Goal: Task Accomplishment & Management: Manage account settings

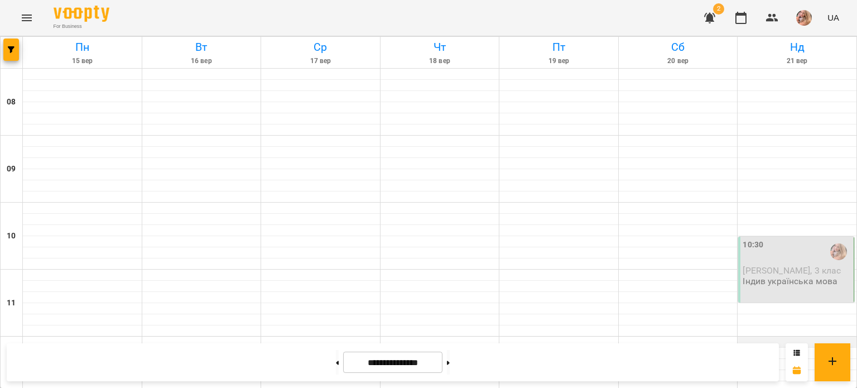
scroll to position [112, 0]
click at [752, 239] on div "10:30" at bounding box center [752, 252] width 21 height 26
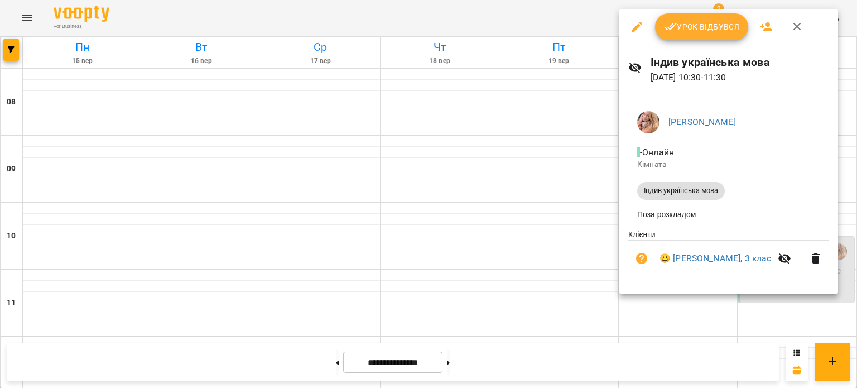
click at [689, 15] on button "Урок відбувся" at bounding box center [702, 26] width 94 height 27
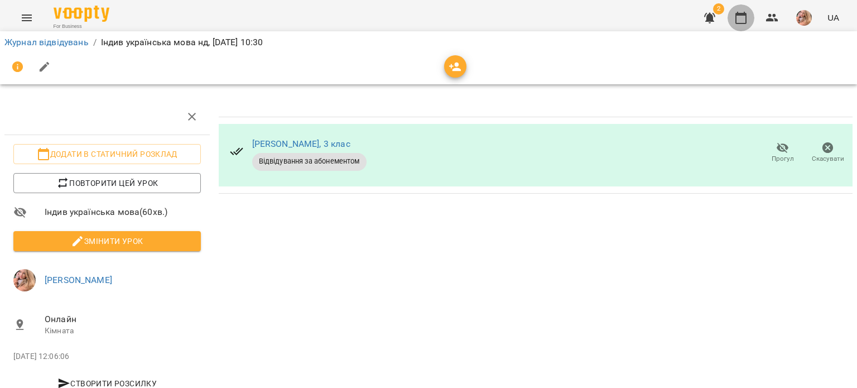
click at [746, 21] on icon "button" at bounding box center [740, 18] width 11 height 12
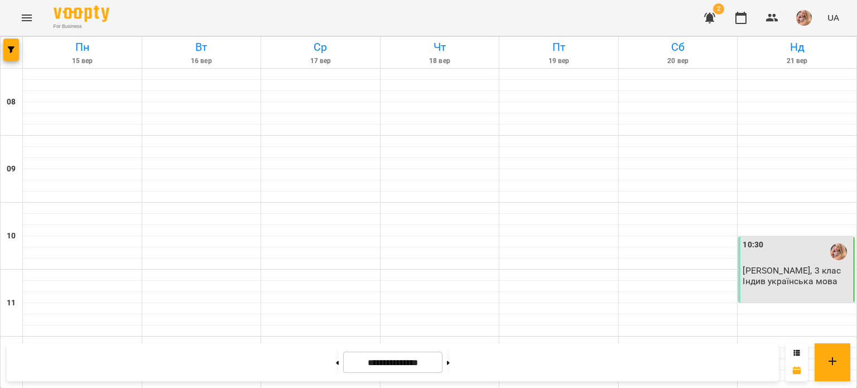
scroll to position [614, 0]
click at [450, 363] on button at bounding box center [448, 362] width 3 height 25
type input "**********"
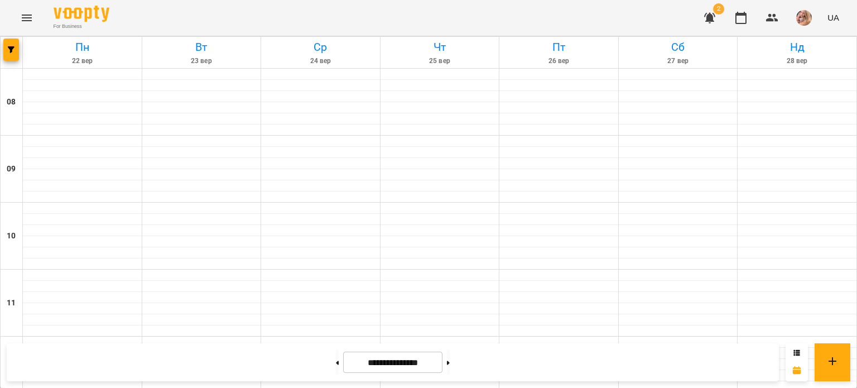
scroll to position [669, 0]
